Goal: Information Seeking & Learning: Learn about a topic

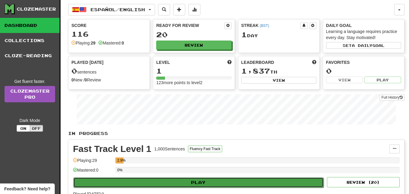
click at [163, 181] on button "Play" at bounding box center [198, 183] width 251 height 10
select select "**"
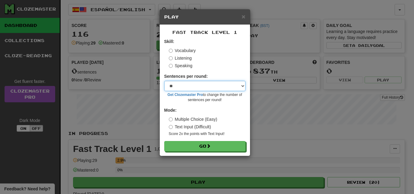
click at [186, 88] on select "* ** ** ** ** ** *** ********" at bounding box center [204, 86] width 81 height 10
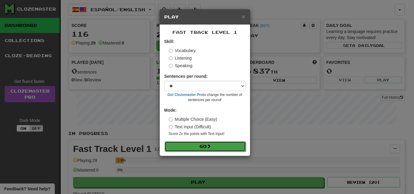
click at [190, 151] on button "Go" at bounding box center [204, 146] width 81 height 10
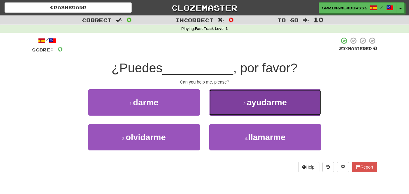
click at [249, 102] on span "ayudarme" at bounding box center [267, 102] width 40 height 9
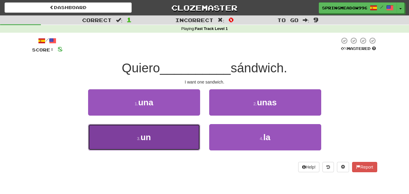
click at [155, 140] on button "3 . un" at bounding box center [144, 137] width 112 height 26
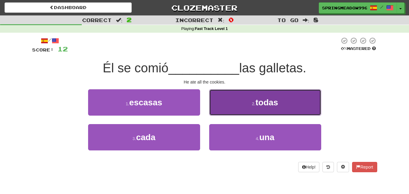
click at [259, 101] on span "todas" at bounding box center [267, 102] width 23 height 9
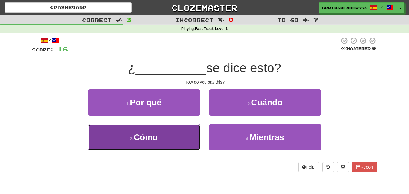
click at [145, 135] on span "Cómo" at bounding box center [146, 137] width 24 height 9
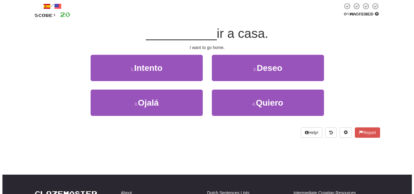
scroll to position [34, 0]
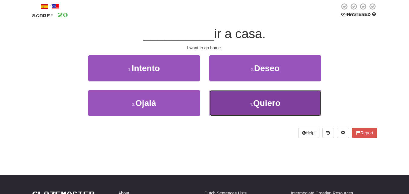
click at [246, 108] on button "4 . Quiero" at bounding box center [265, 103] width 112 height 26
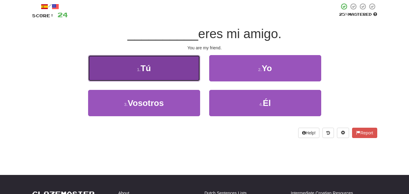
click at [135, 71] on button "1 . Tú" at bounding box center [144, 68] width 112 height 26
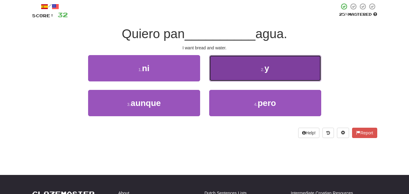
click at [231, 60] on button "2 . y" at bounding box center [265, 68] width 112 height 26
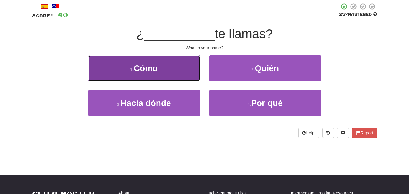
click at [157, 65] on span "Cómo" at bounding box center [146, 68] width 24 height 9
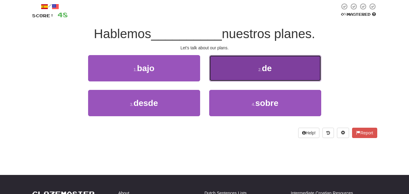
click at [250, 67] on button "2 . de" at bounding box center [265, 68] width 112 height 26
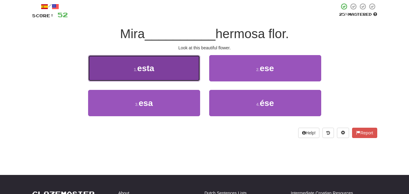
click at [143, 68] on span "esta" at bounding box center [145, 68] width 17 height 9
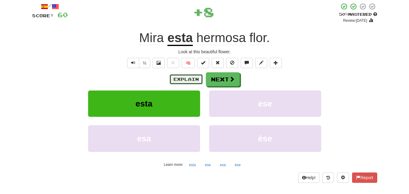
click at [184, 83] on button "Explain" at bounding box center [186, 79] width 33 height 10
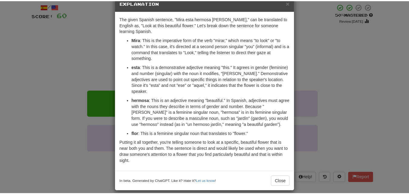
scroll to position [14, 0]
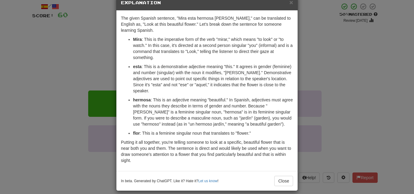
click at [77, 72] on div "× Explanation The given Spanish sentence, "Mira esta hermosa [PERSON_NAME]," ca…" at bounding box center [207, 97] width 414 height 194
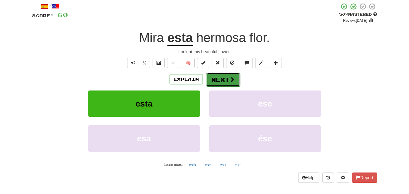
click at [215, 79] on button "Next" at bounding box center [223, 80] width 34 height 14
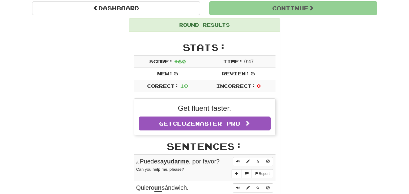
scroll to position [61, 0]
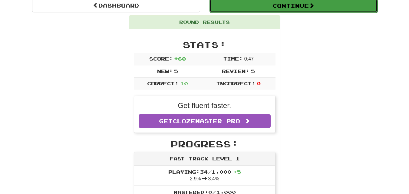
click at [281, 5] on button "Continue" at bounding box center [294, 6] width 168 height 14
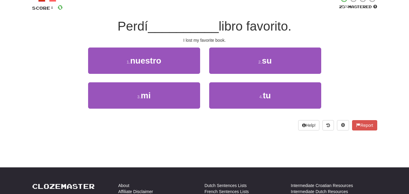
scroll to position [39, 0]
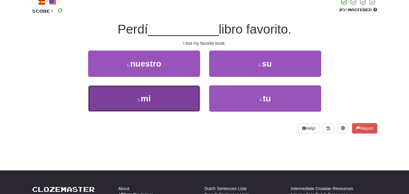
click at [171, 101] on button "3 . mi" at bounding box center [144, 98] width 112 height 26
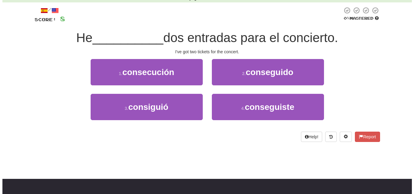
scroll to position [29, 0]
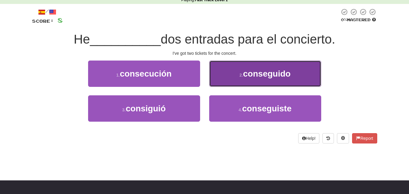
click at [244, 73] on span "conseguido" at bounding box center [267, 73] width 48 height 9
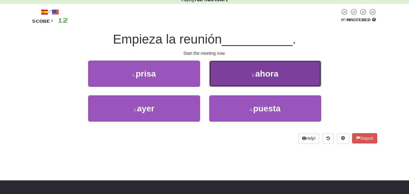
click at [230, 80] on button "2 . ahora" at bounding box center [265, 74] width 112 height 26
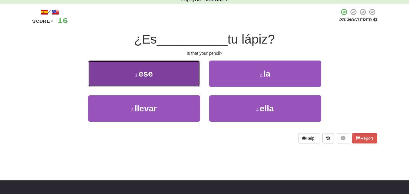
click at [166, 75] on button "1 . ese" at bounding box center [144, 74] width 112 height 26
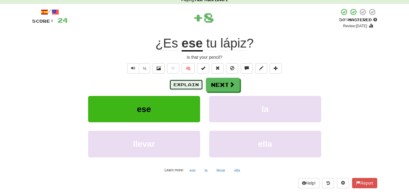
click at [186, 84] on button "Explain" at bounding box center [186, 85] width 33 height 10
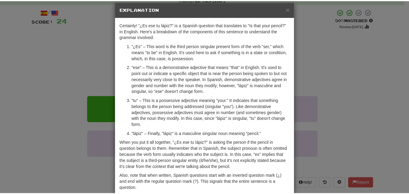
scroll to position [8, 0]
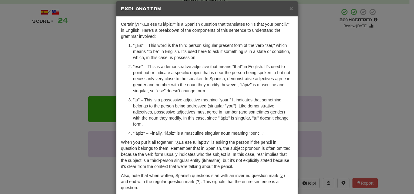
click at [55, 83] on div "× Explanation Certainly! "¿Es ese tu lápiz?" is a Spanish question that transla…" at bounding box center [207, 97] width 414 height 194
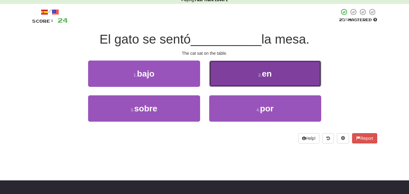
click at [249, 71] on button "2 . en" at bounding box center [265, 74] width 112 height 26
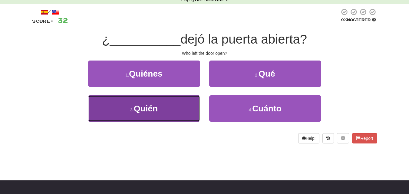
click at [129, 110] on button "3 . [GEOGRAPHIC_DATA]" at bounding box center [144, 108] width 112 height 26
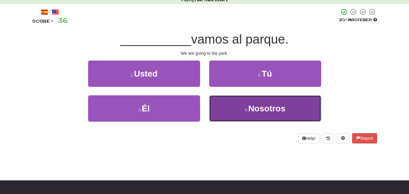
click at [259, 118] on button "4 . Nosotros" at bounding box center [265, 108] width 112 height 26
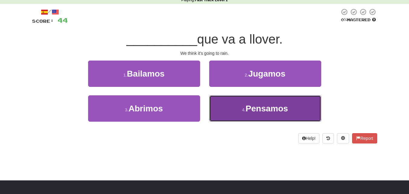
click at [230, 112] on button "4 . Pensamos" at bounding box center [265, 108] width 112 height 26
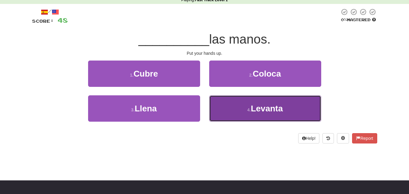
click at [243, 111] on button "4 . [GEOGRAPHIC_DATA]" at bounding box center [265, 108] width 112 height 26
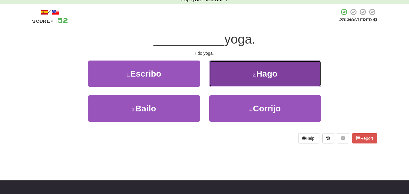
click at [242, 75] on button "2 . Hago" at bounding box center [265, 74] width 112 height 26
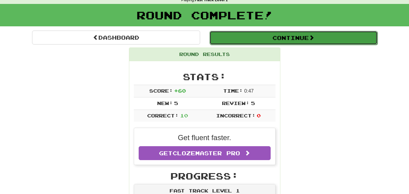
click at [278, 37] on button "Continue" at bounding box center [294, 38] width 168 height 14
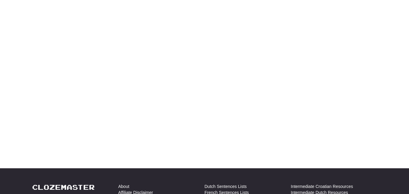
scroll to position [29, 0]
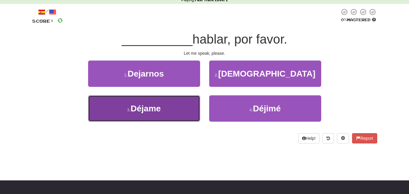
click at [137, 108] on span "Déjame" at bounding box center [146, 108] width 30 height 9
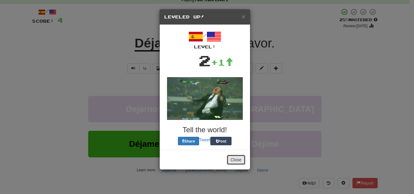
click at [234, 159] on button "Close" at bounding box center [236, 160] width 19 height 10
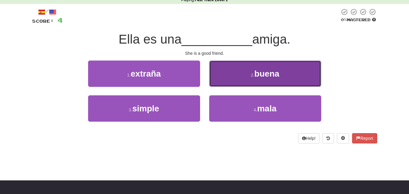
click at [251, 83] on button "2 . buena" at bounding box center [265, 74] width 112 height 26
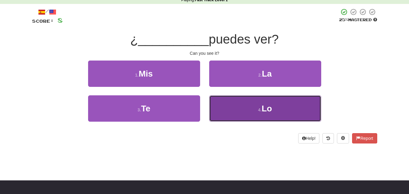
click at [232, 116] on button "4 . Lo" at bounding box center [265, 108] width 112 height 26
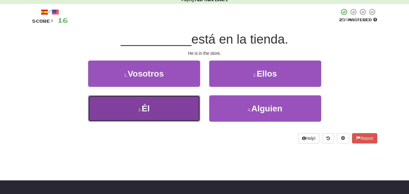
click at [179, 108] on button "3 . Él" at bounding box center [144, 108] width 112 height 26
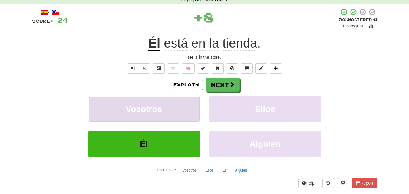
click at [165, 112] on button "Vosotros" at bounding box center [144, 109] width 112 height 26
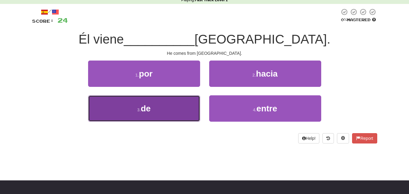
click at [164, 115] on button "3 . de" at bounding box center [144, 108] width 112 height 26
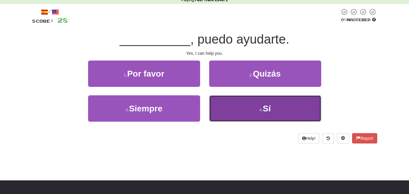
click at [249, 113] on button "4 . Sí" at bounding box center [265, 108] width 112 height 26
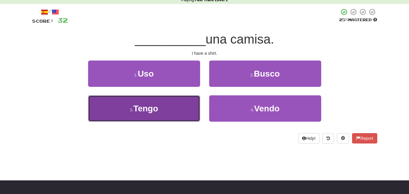
click at [169, 108] on button "3 . Tengo" at bounding box center [144, 108] width 112 height 26
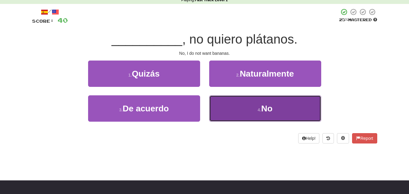
click at [226, 111] on button "4 . No" at bounding box center [265, 108] width 112 height 26
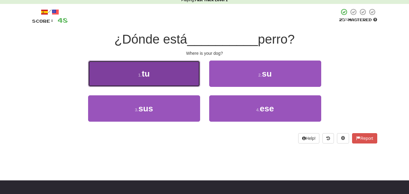
click at [184, 85] on button "1 . tu" at bounding box center [144, 74] width 112 height 26
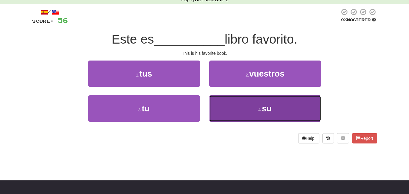
click at [238, 114] on button "4 . su" at bounding box center [265, 108] width 112 height 26
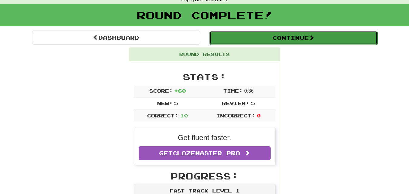
click at [246, 40] on button "Continue" at bounding box center [294, 38] width 168 height 14
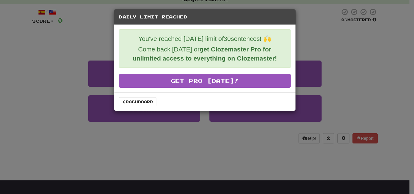
click at [334, 47] on div "Daily Limit Reached You've reached [DATE] limit of 30 sentences! 🙌 Come back [D…" at bounding box center [207, 97] width 414 height 194
